Goal: Find specific page/section: Find specific page/section

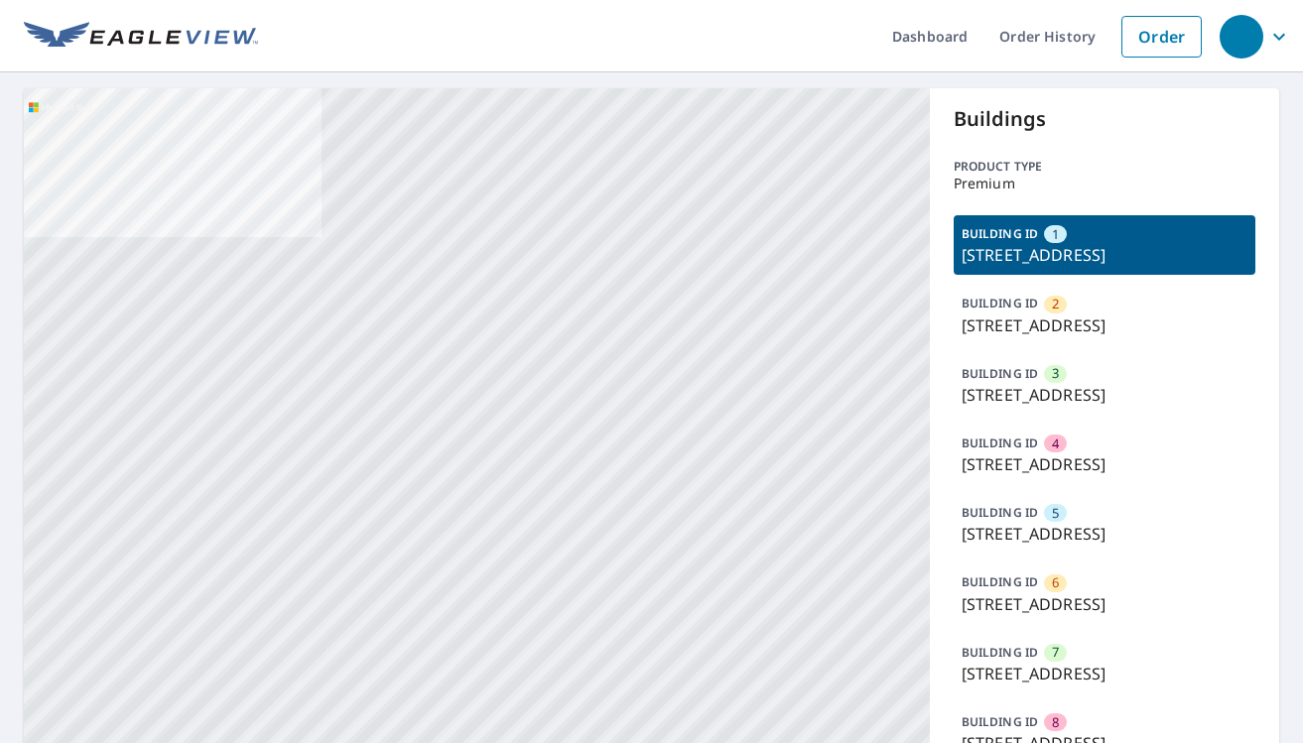
drag, startPoint x: 583, startPoint y: 586, endPoint x: 640, endPoint y: 233, distance: 357.7
drag, startPoint x: 658, startPoint y: 624, endPoint x: 679, endPoint y: 324, distance: 300.4
drag, startPoint x: 550, startPoint y: 561, endPoint x: 568, endPoint y: 347, distance: 214.1
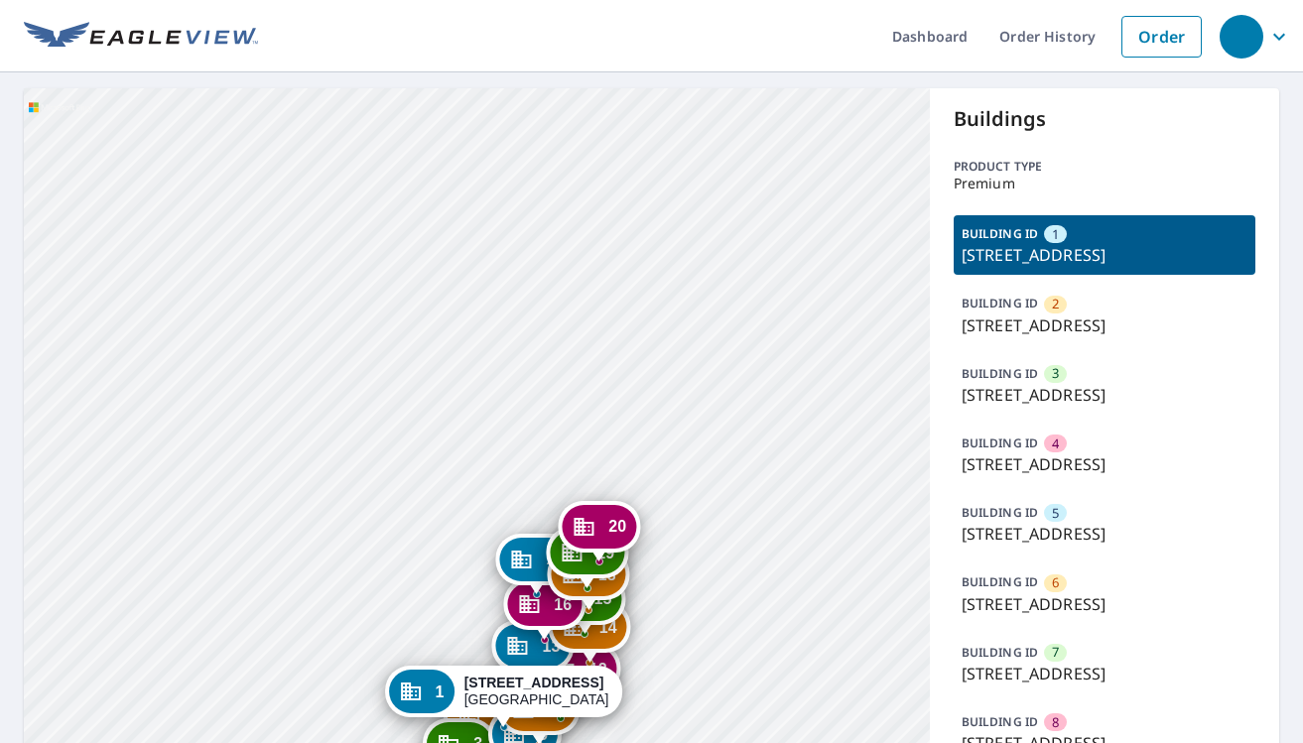
drag, startPoint x: 708, startPoint y: 535, endPoint x: 743, endPoint y: 141, distance: 395.4
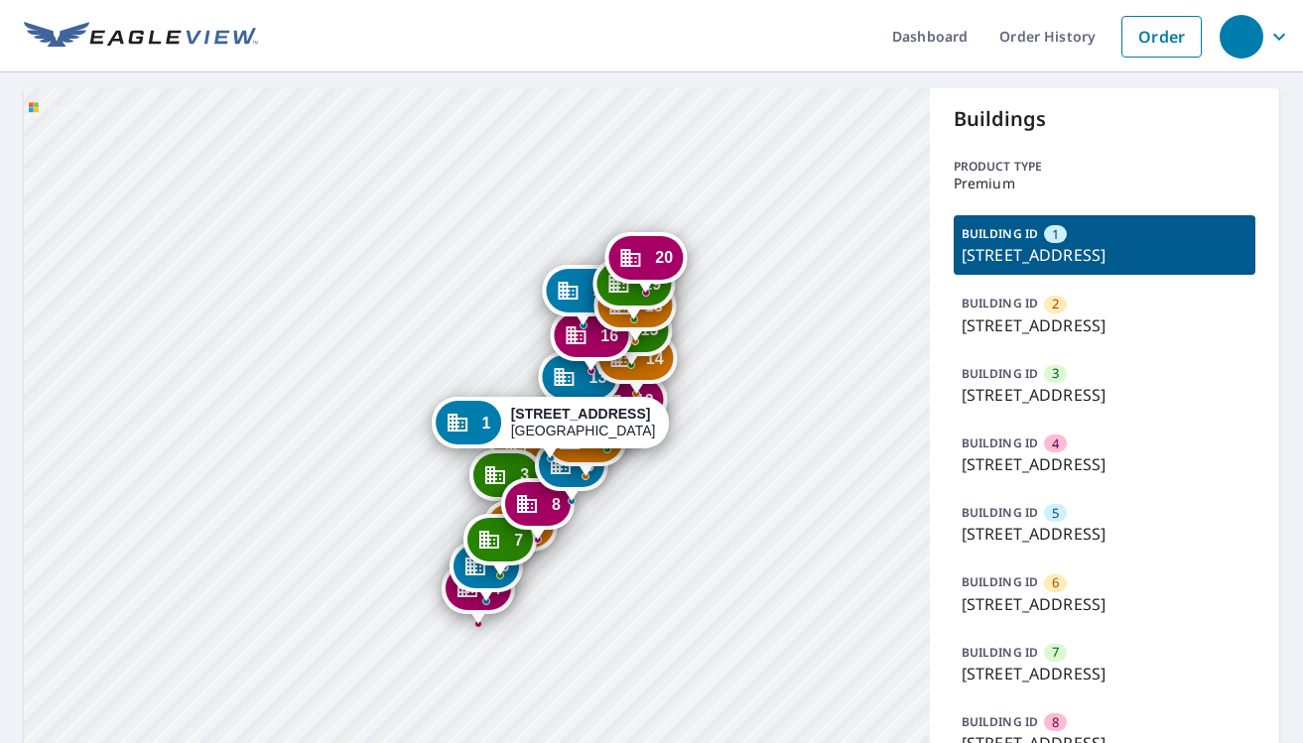
drag, startPoint x: 561, startPoint y: 587, endPoint x: 602, endPoint y: 351, distance: 239.8
click at [602, 338] on div "16" at bounding box center [591, 336] width 74 height 44
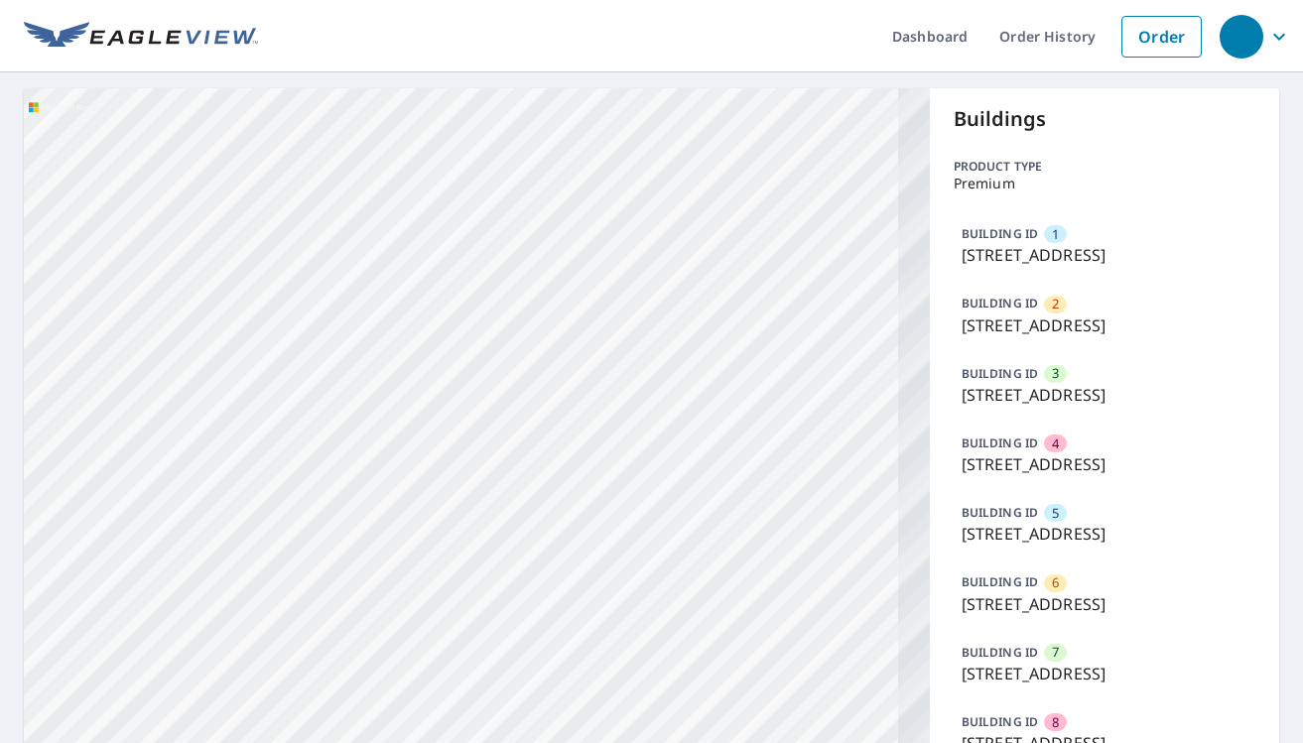
drag, startPoint x: 703, startPoint y: 524, endPoint x: 374, endPoint y: 269, distance: 416.6
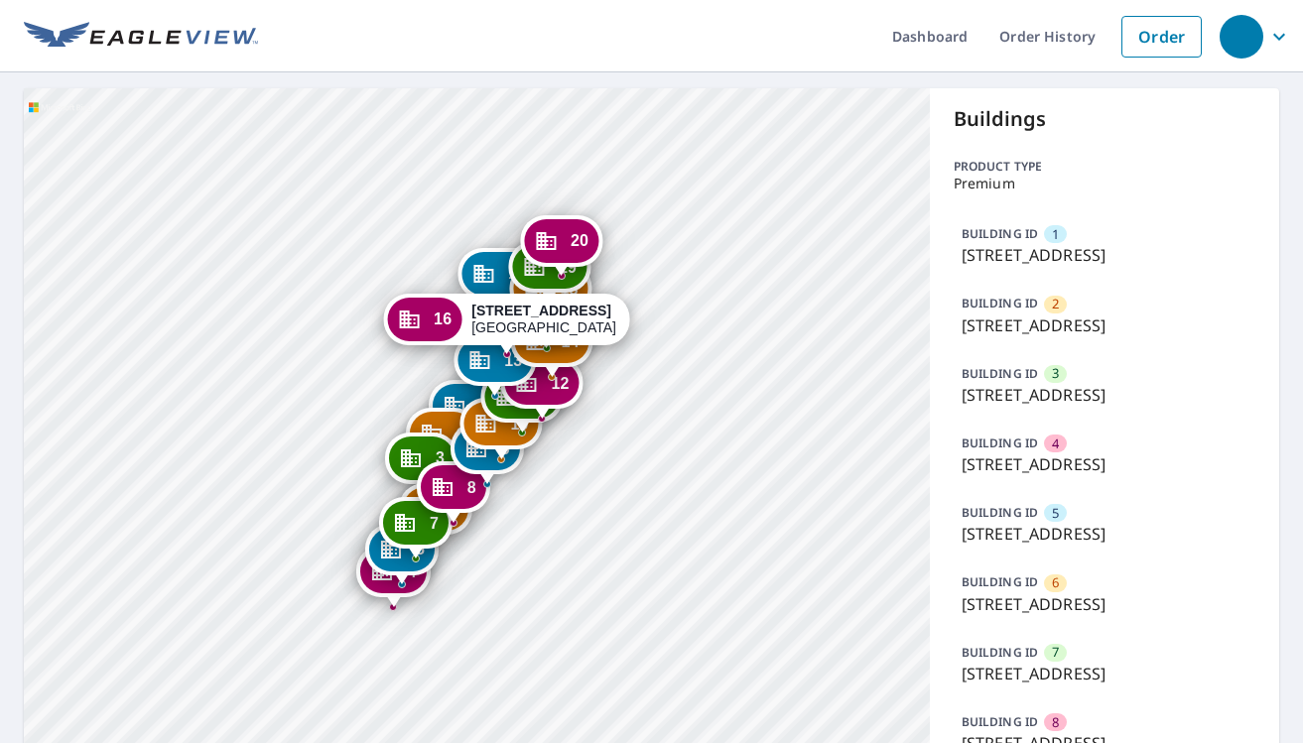
drag, startPoint x: 461, startPoint y: 545, endPoint x: 534, endPoint y: 494, distance: 88.4
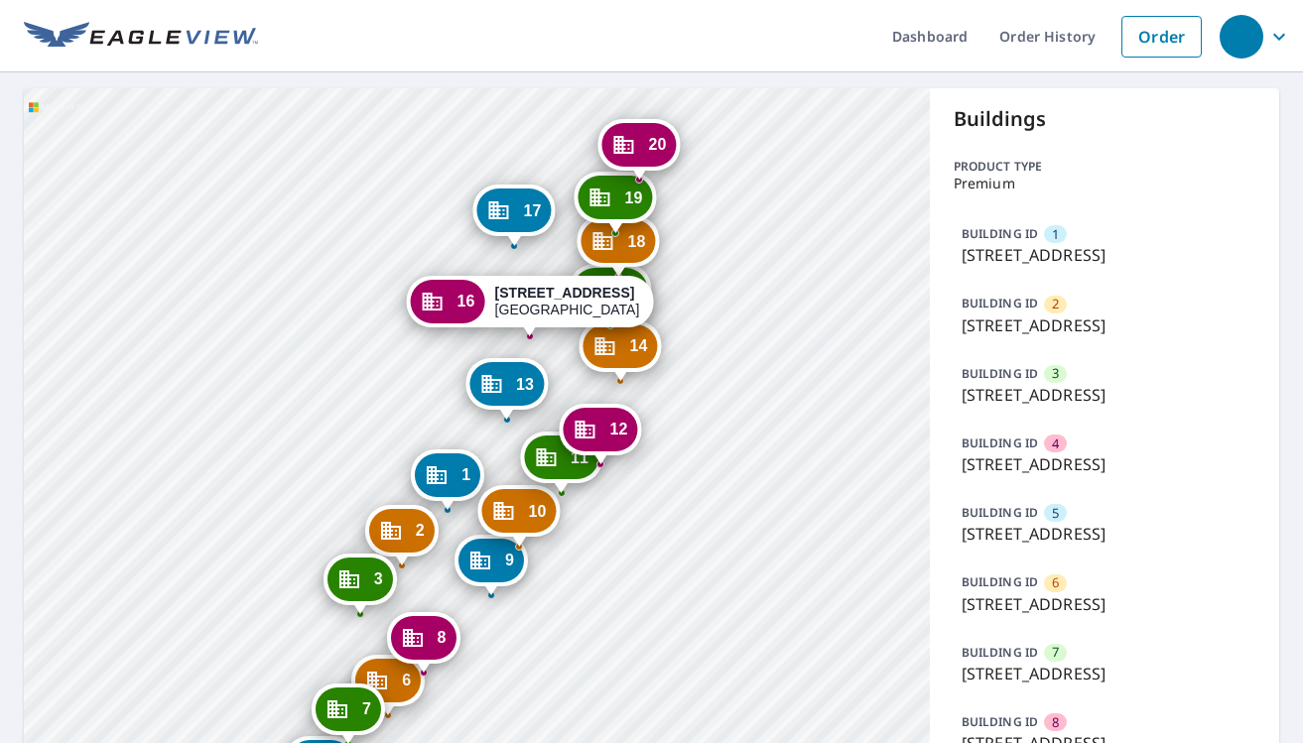
drag, startPoint x: 562, startPoint y: 352, endPoint x: 556, endPoint y: 404, distance: 51.9
click at [590, 442] on icon "Dropped pin, building 12, Commercial property, 21 Harbour Green Dr Key Largo, F…" at bounding box center [585, 430] width 24 height 24
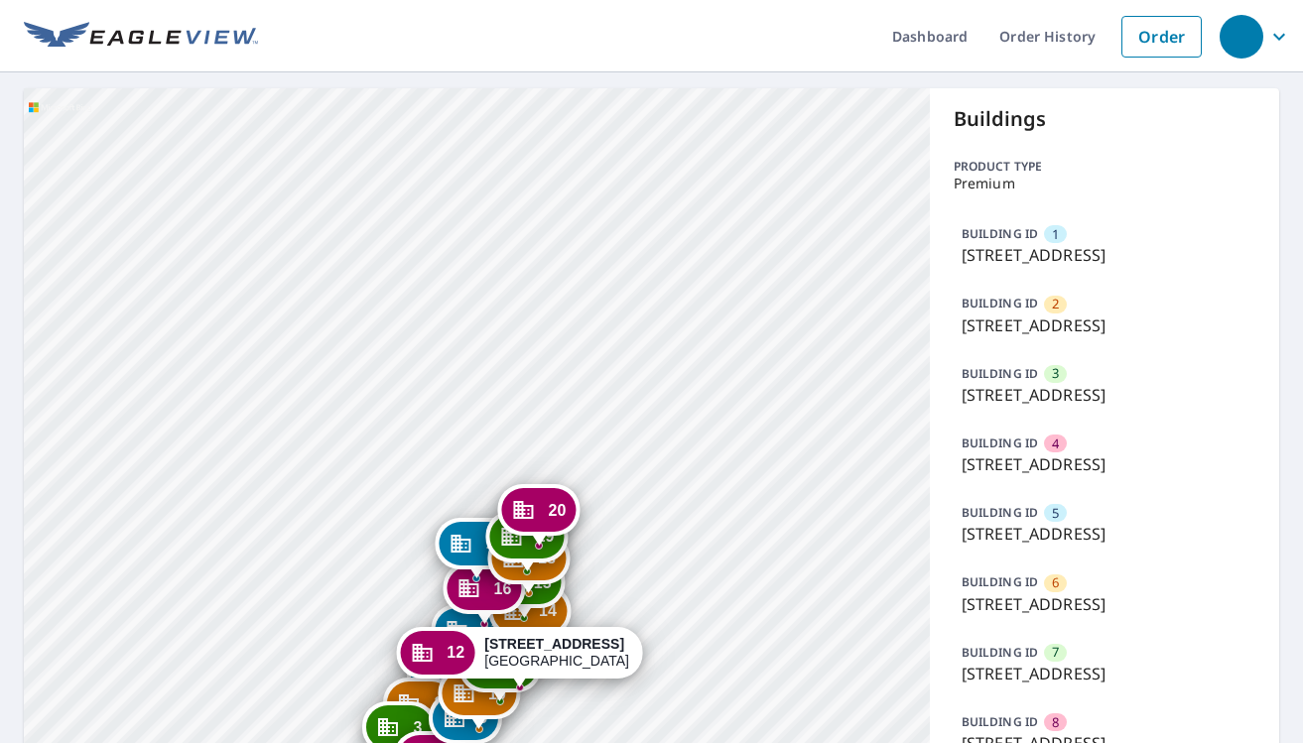
drag, startPoint x: 640, startPoint y: 452, endPoint x: 630, endPoint y: 408, distance: 45.7
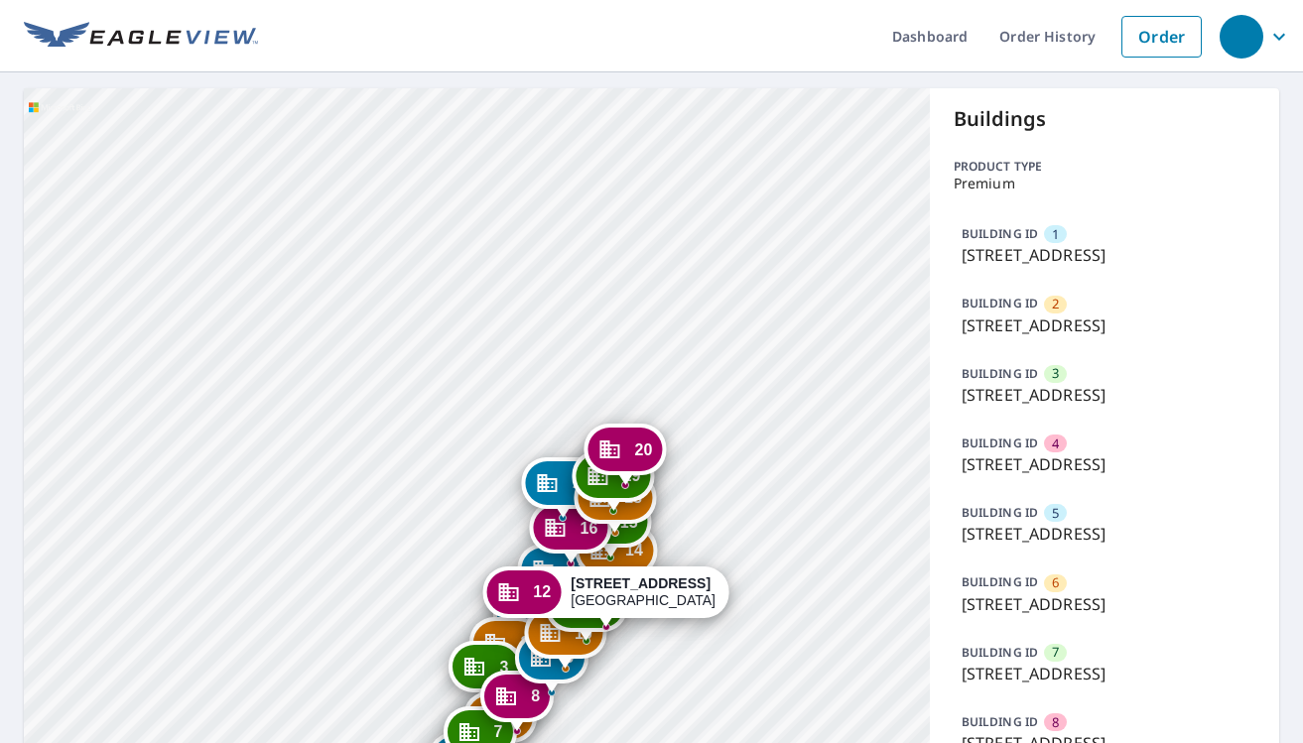
drag, startPoint x: 593, startPoint y: 605, endPoint x: 769, endPoint y: 451, distance: 233.4
